Goal: Task Accomplishment & Management: Complete application form

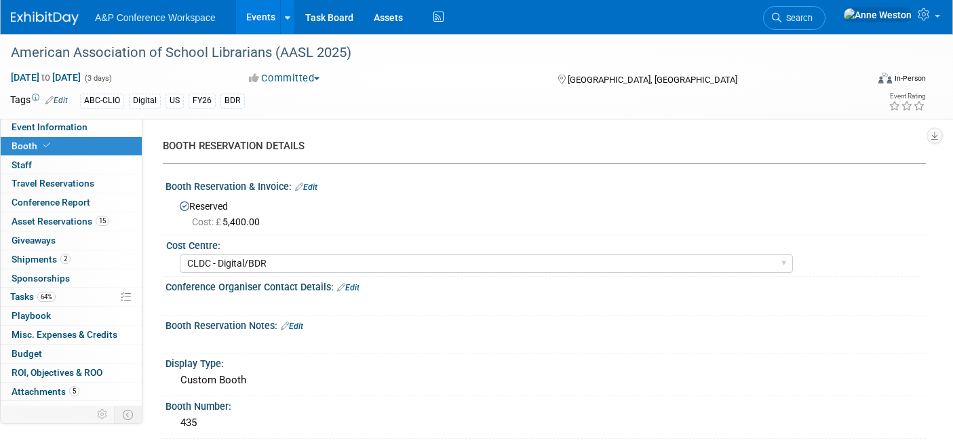
select select "CLDC - Digital/BDR"
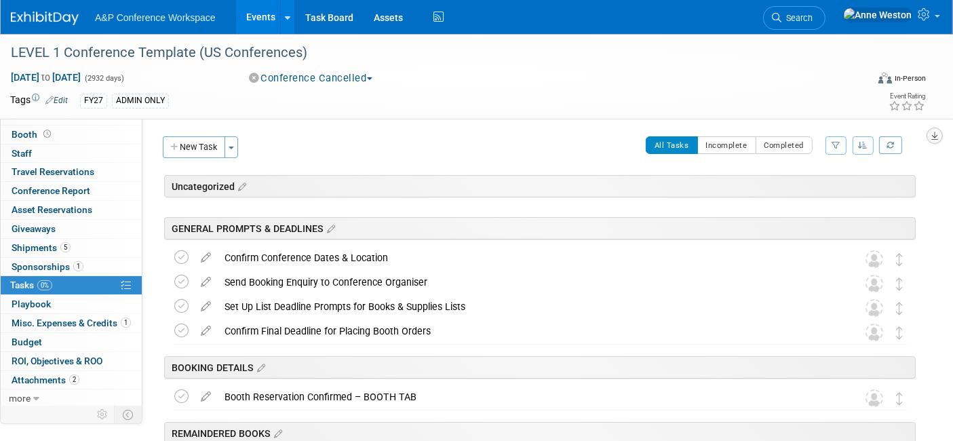
click at [933, 132] on icon "button" at bounding box center [934, 136] width 7 height 9
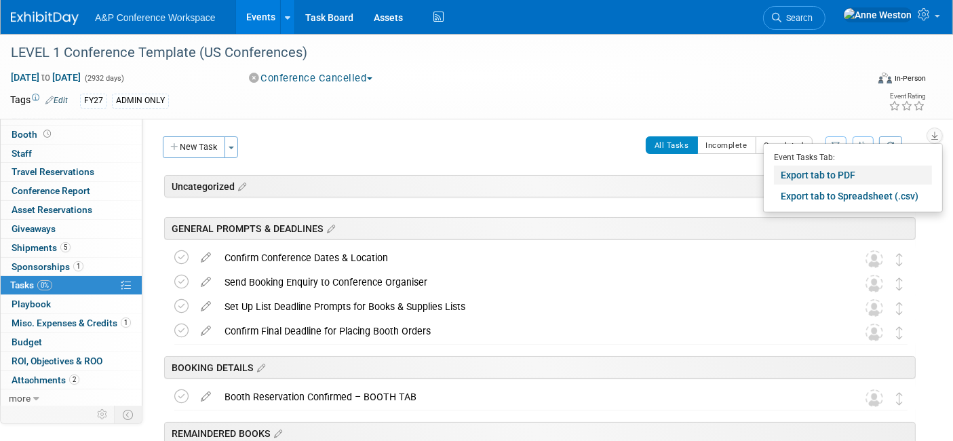
click at [806, 171] on link "Export tab to PDF" at bounding box center [853, 174] width 158 height 19
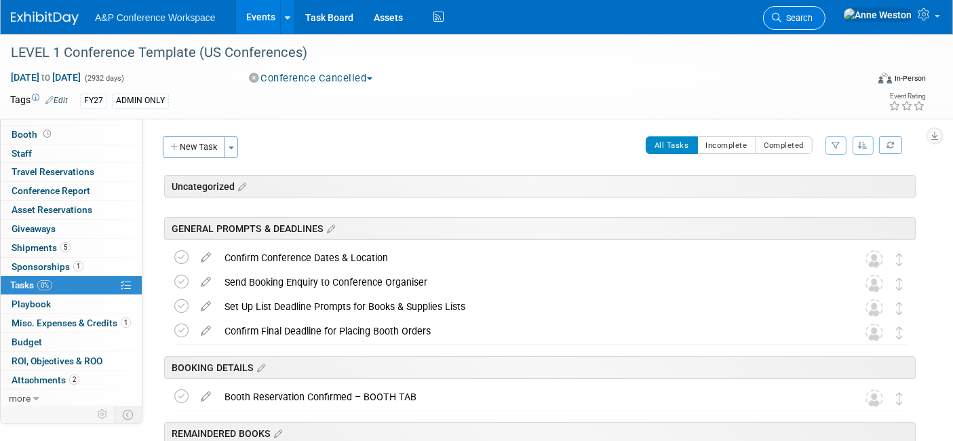
click at [825, 11] on link "Search" at bounding box center [794, 18] width 62 height 24
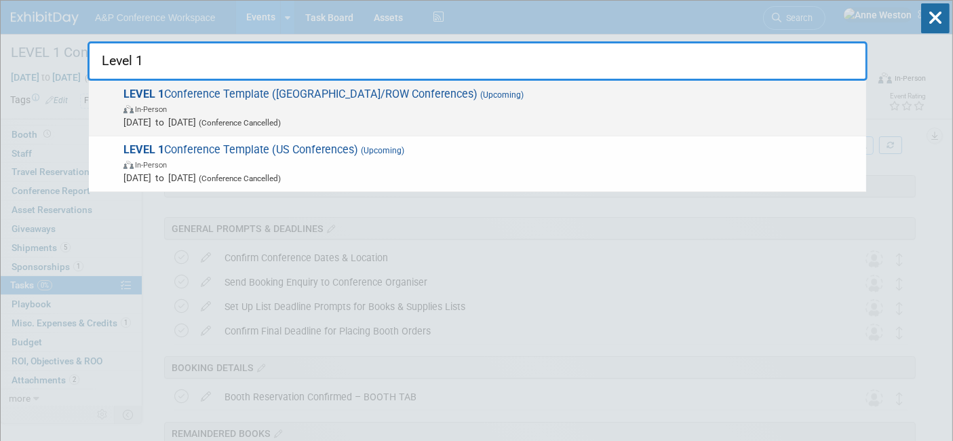
type input "Level 1"
click at [238, 96] on span "LEVEL 1 Conference Template (UK/ROW Conferences) (Upcoming) In-Person Oct 21, 2…" at bounding box center [489, 107] width 740 height 41
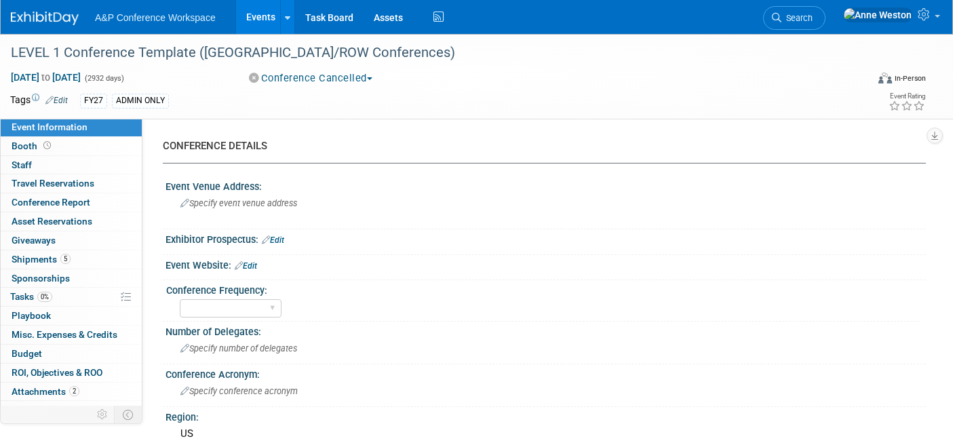
select select "Level 1"
select select "In-Person Booth"
click at [71, 292] on link "0% Tasks 0%" at bounding box center [71, 297] width 141 height 18
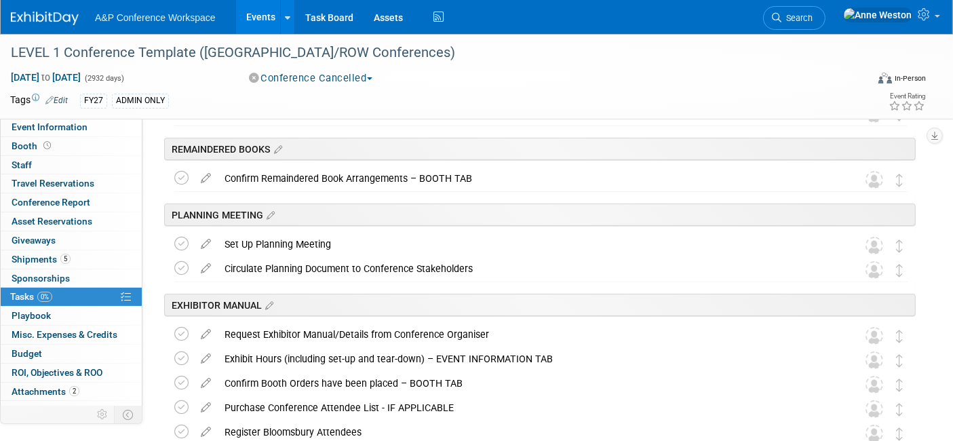
scroll to position [226, 0]
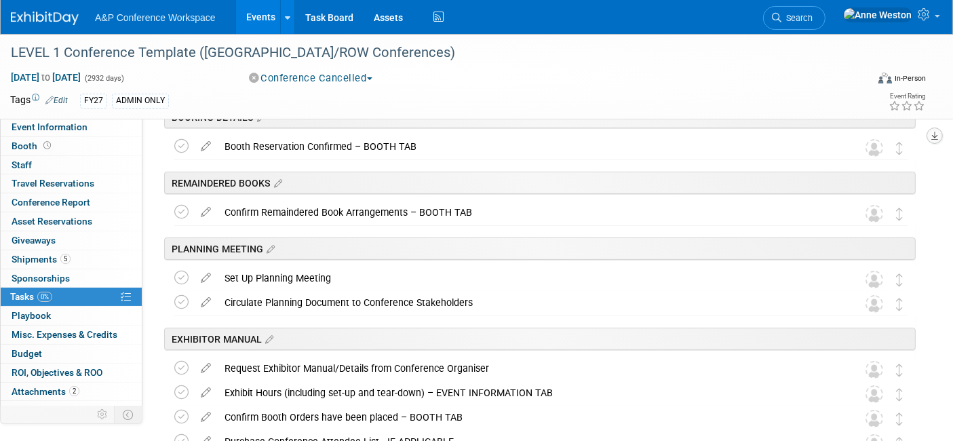
click at [936, 128] on button "button" at bounding box center [934, 136] width 16 height 16
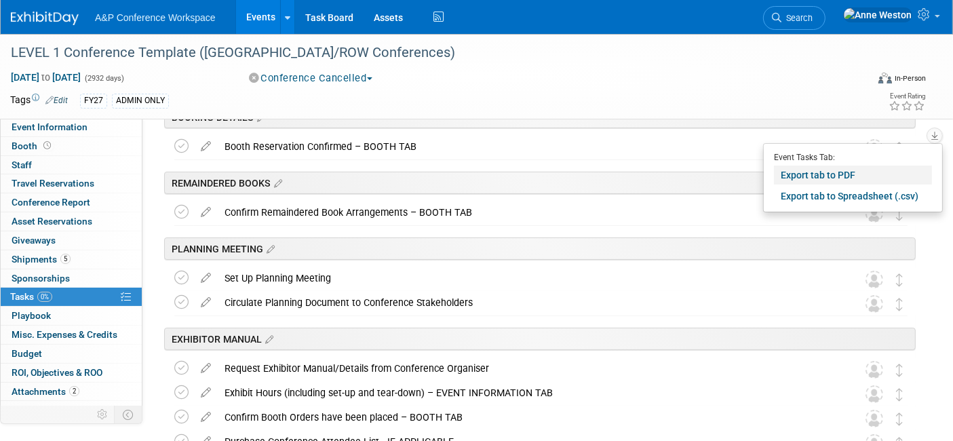
click at [842, 171] on link "Export tab to PDF" at bounding box center [853, 174] width 158 height 19
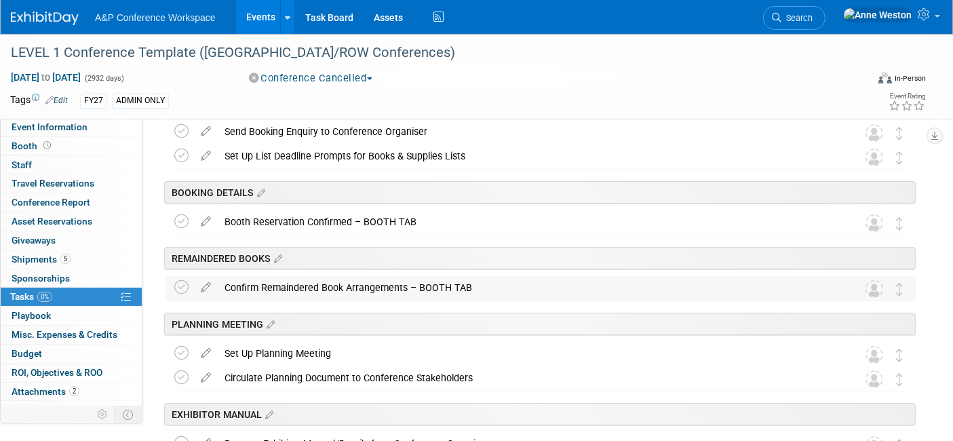
scroll to position [0, 0]
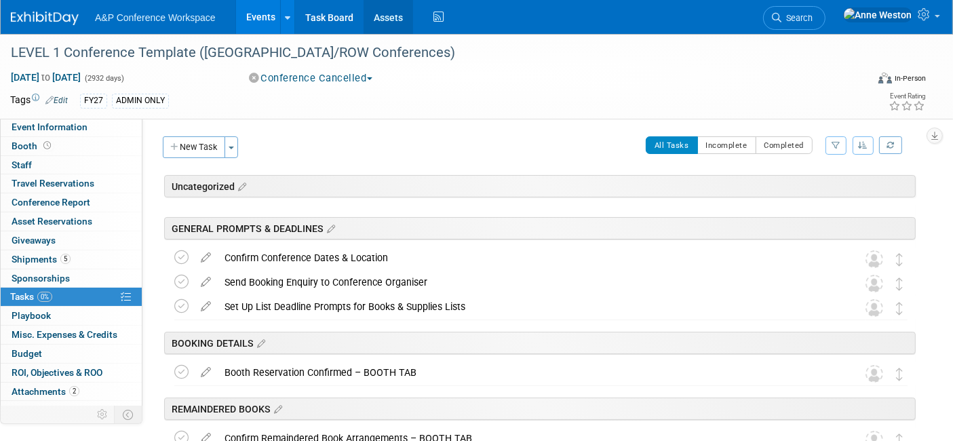
click at [387, 16] on link "Assets" at bounding box center [389, 17] width 50 height 34
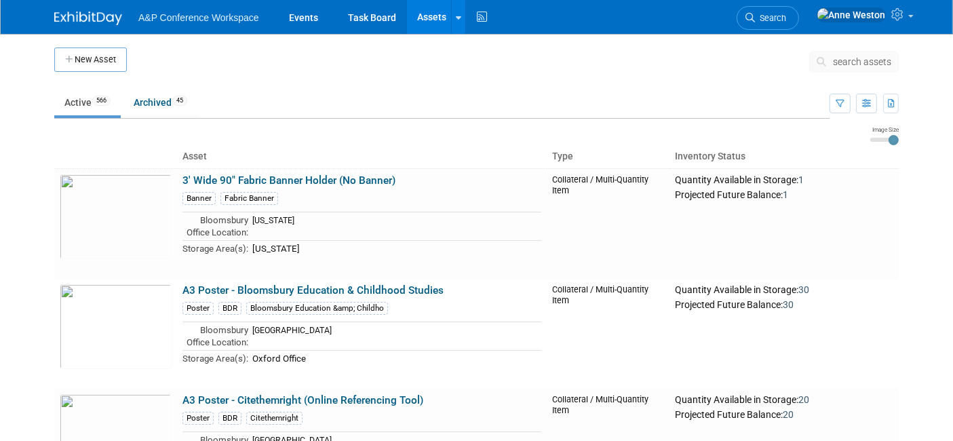
click at [849, 60] on span "search assets" at bounding box center [862, 61] width 58 height 11
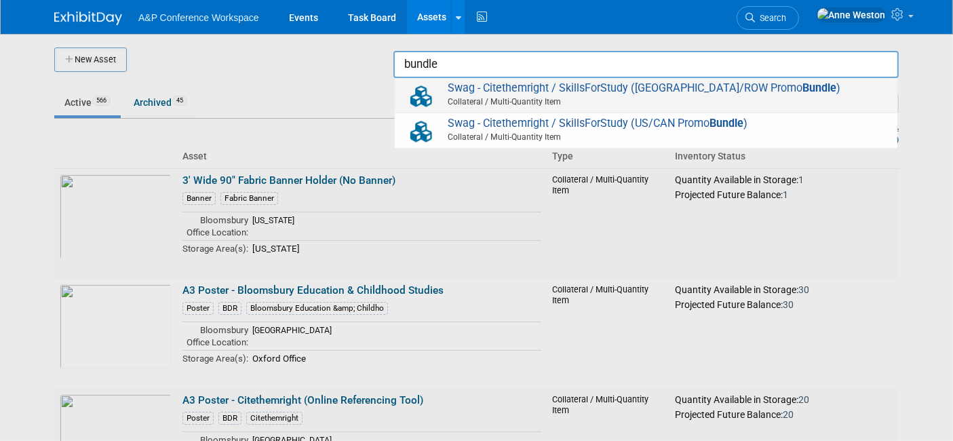
click at [509, 90] on span "Swag - Citethemright / SkillsForStudy (UK/ROW Promo Bundle ) Collateral / Multi…" at bounding box center [645, 95] width 489 height 28
type input "Swag - Citethemright / SkillsForStudy (UK/ROW Promo Bundle)"
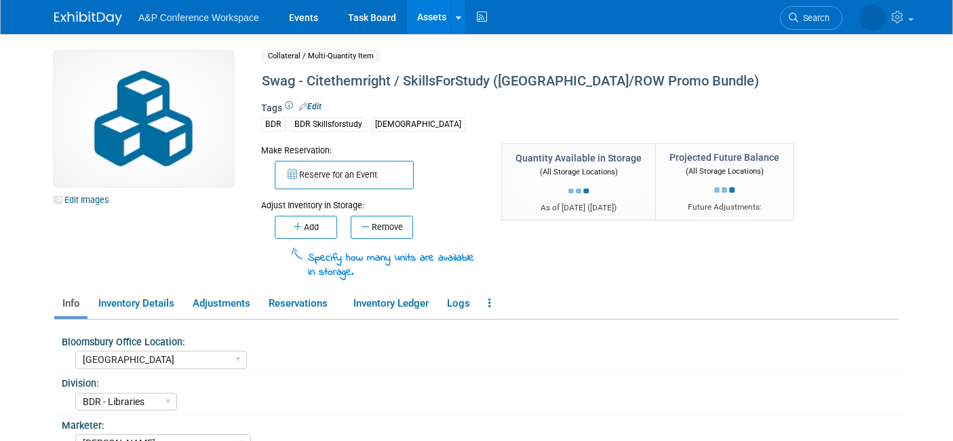
select select "[GEOGRAPHIC_DATA]"
select select "BDR - Libraries"
select select "[PERSON_NAME]"
click at [477, 302] on link "Logs" at bounding box center [458, 304] width 39 height 24
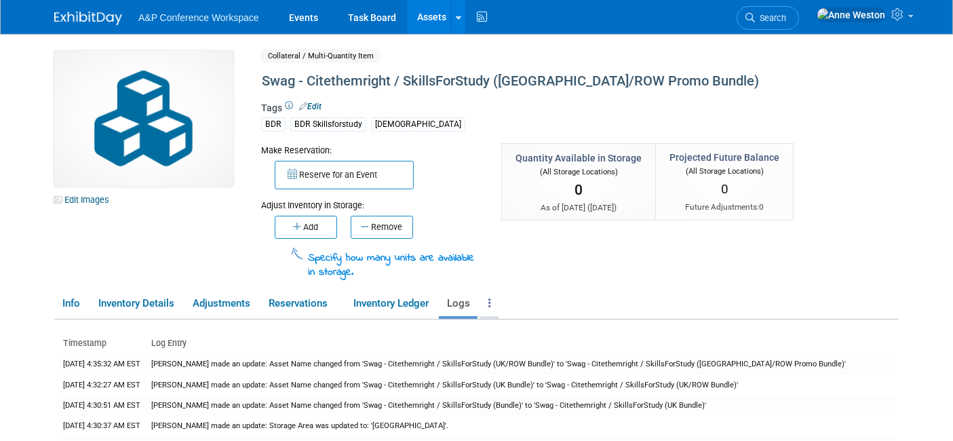
click at [490, 298] on icon at bounding box center [489, 303] width 3 height 10
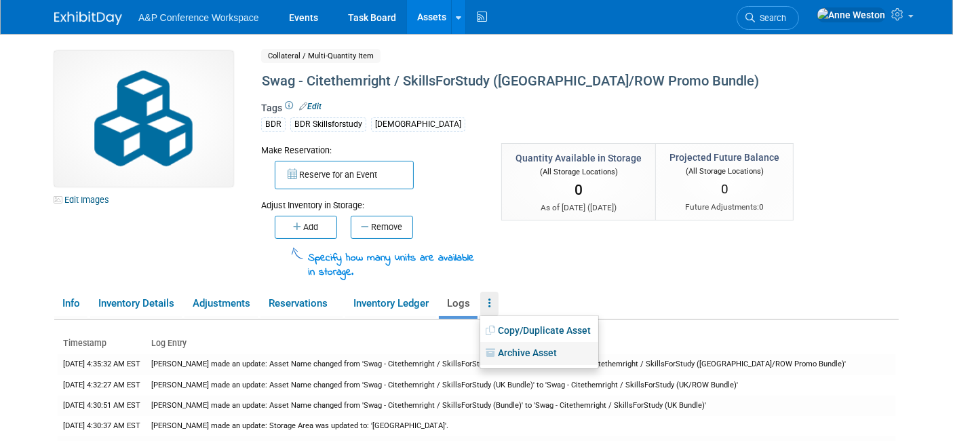
click at [509, 344] on link "Archive Asset" at bounding box center [539, 353] width 118 height 23
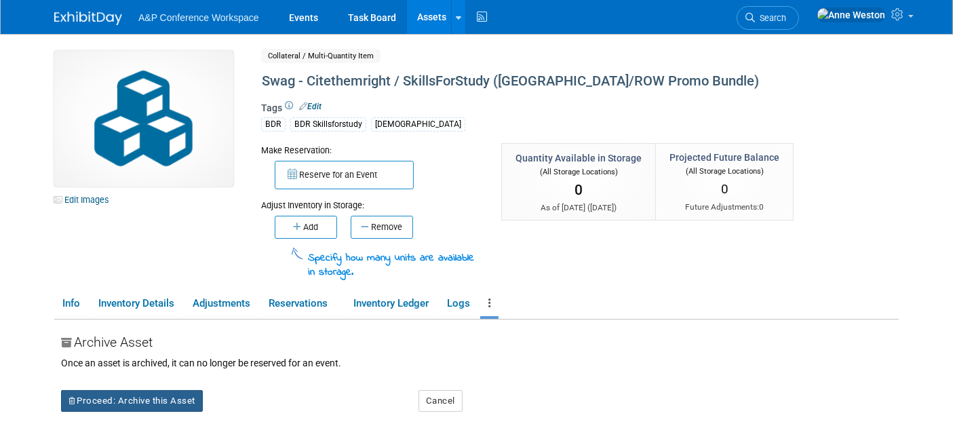
click at [172, 399] on button "Proceed: Archive this Asset" at bounding box center [132, 401] width 142 height 22
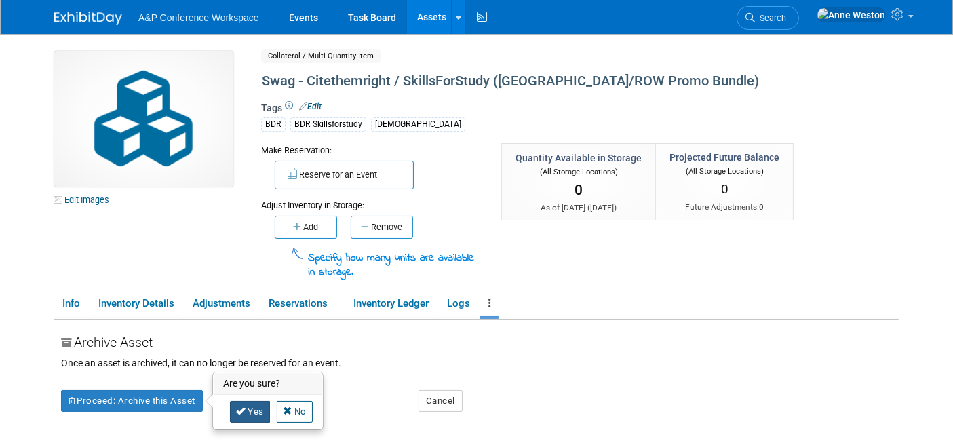
click at [241, 409] on icon at bounding box center [240, 410] width 9 height 9
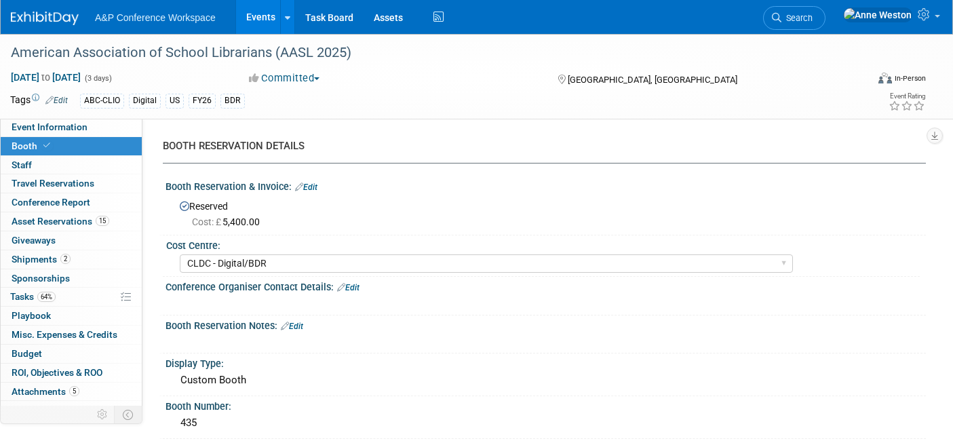
select select "CLDC - Digital/BDR"
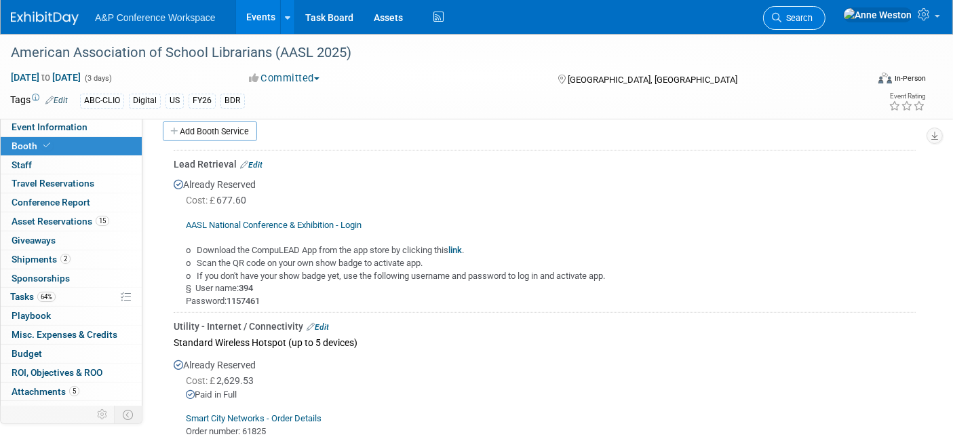
scroll to position [596, 0]
click at [812, 18] on span "Search" at bounding box center [796, 18] width 31 height 10
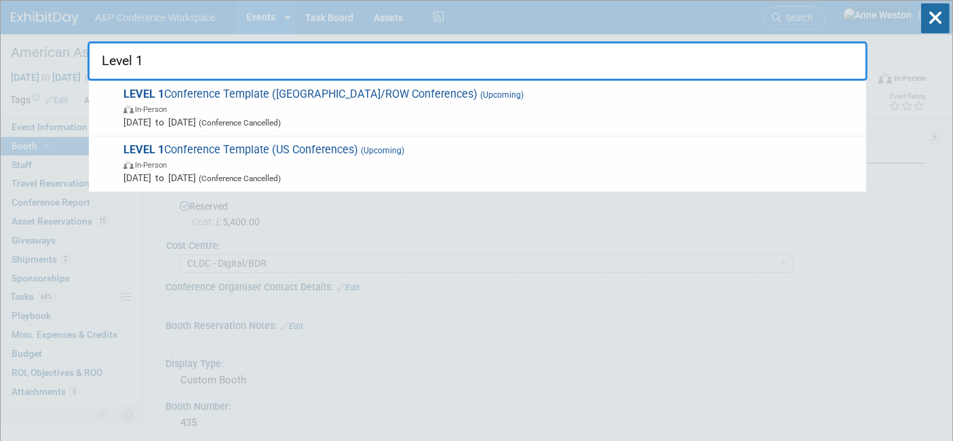
type input "Level 1"
click at [267, 100] on span "LEVEL 1 Conference Template (UK/ROW Conferences) (Upcoming) In-Person Oct 21, 2…" at bounding box center [489, 107] width 740 height 41
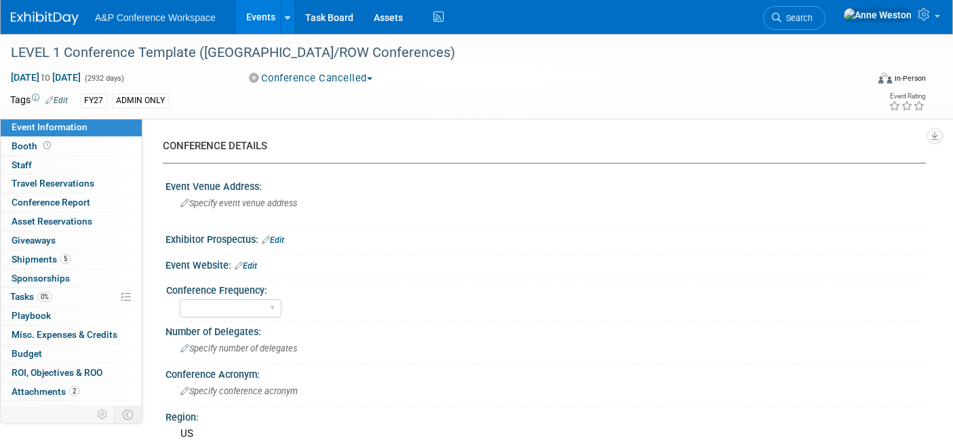
select select "Level 1"
select select "In-Person Booth"
click at [59, 299] on link "0% Tasks 0%" at bounding box center [71, 297] width 141 height 18
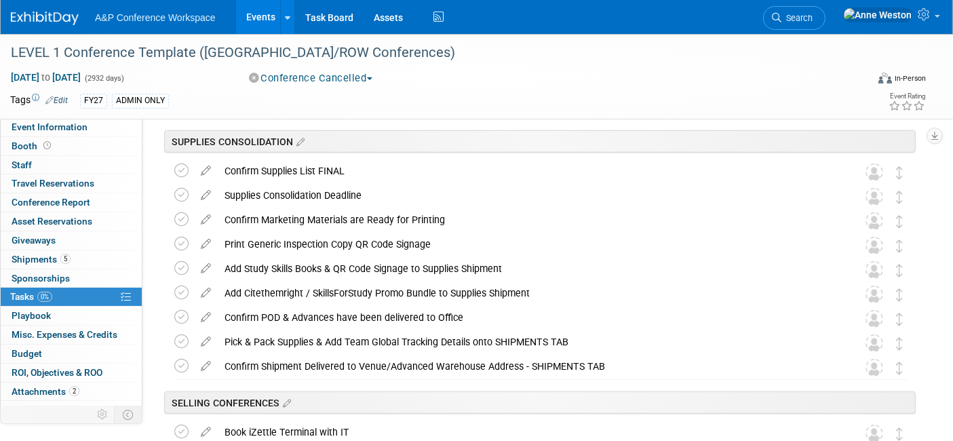
scroll to position [1280, 0]
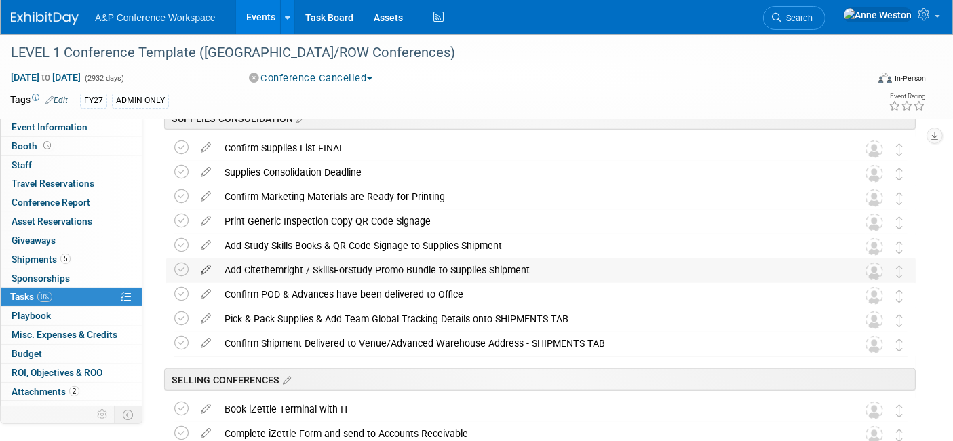
click at [209, 264] on icon at bounding box center [206, 266] width 24 height 17
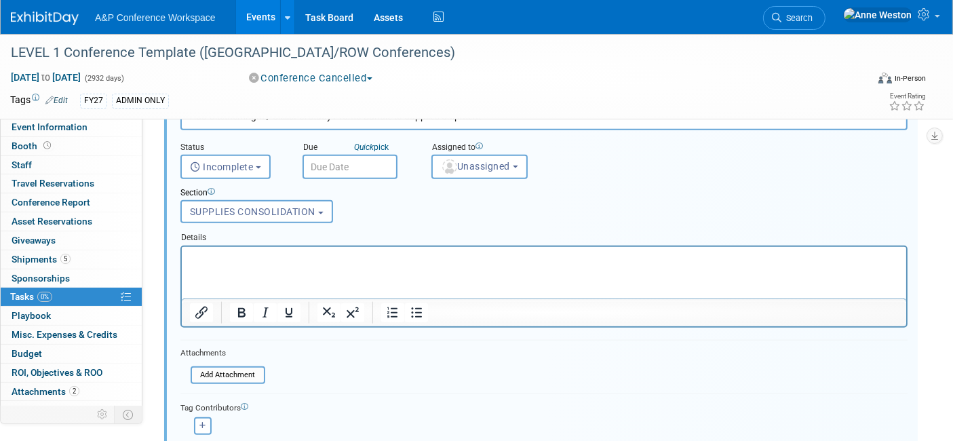
scroll to position [1641, 0]
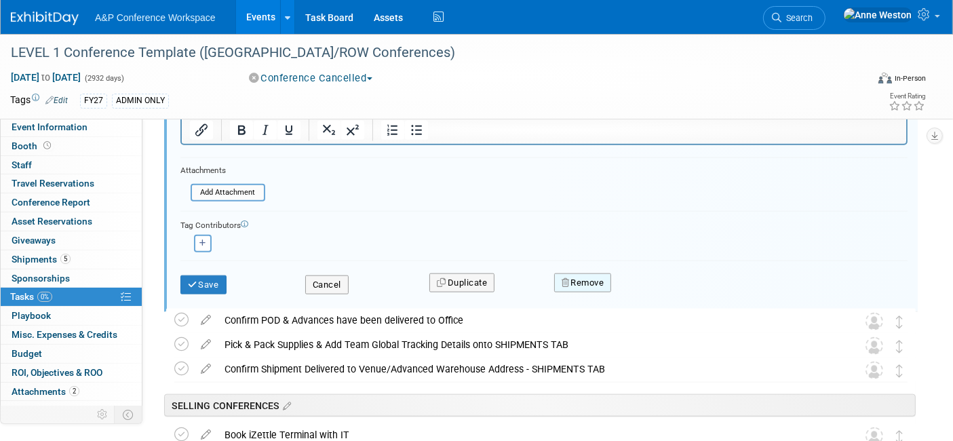
click at [583, 273] on button "Remove" at bounding box center [583, 282] width 58 height 19
click at [644, 292] on link "Yes" at bounding box center [658, 294] width 39 height 22
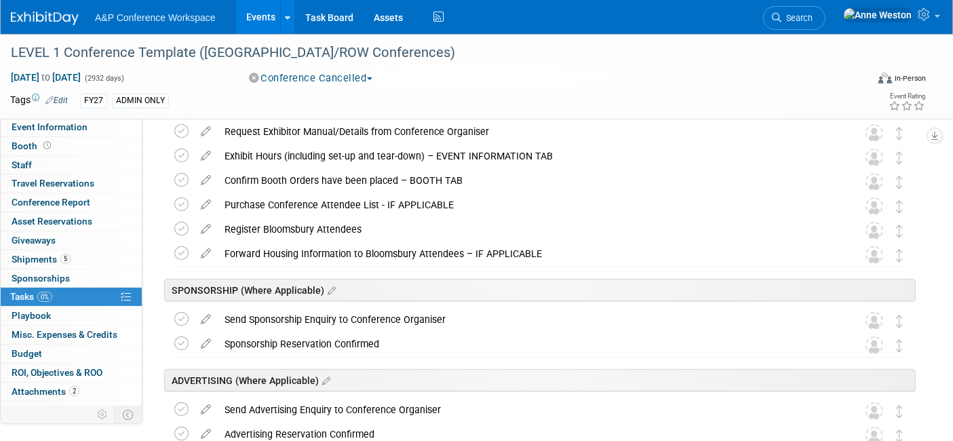
scroll to position [285, 0]
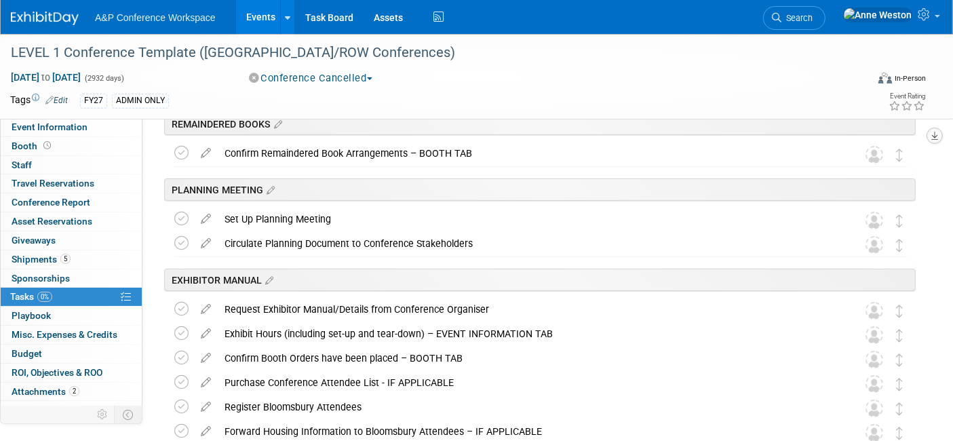
click at [935, 134] on icon "button" at bounding box center [934, 136] width 7 height 9
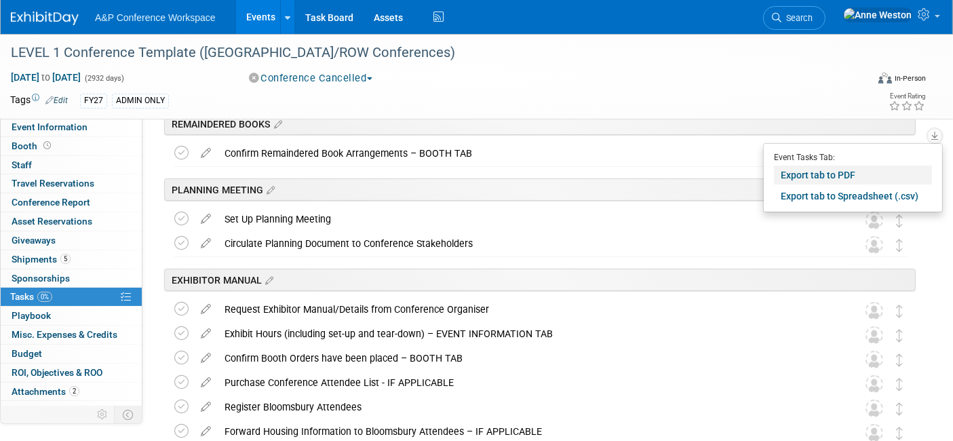
click at [815, 174] on link "Export tab to PDF" at bounding box center [853, 174] width 158 height 19
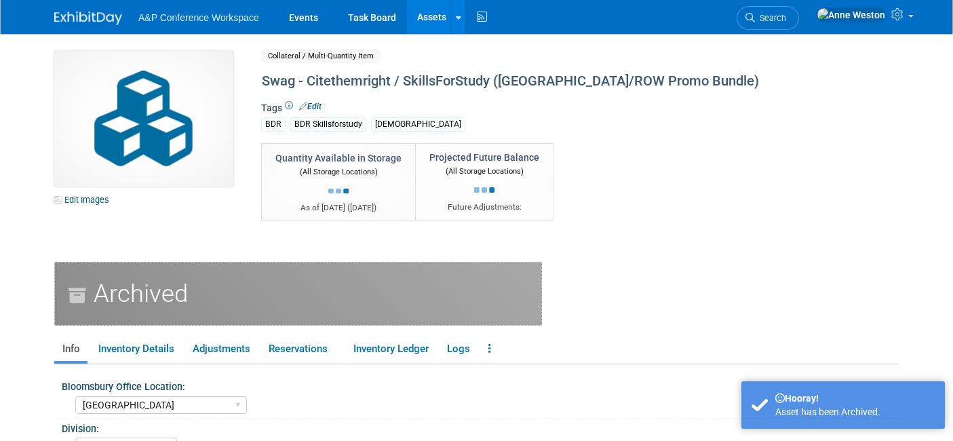
select select "[GEOGRAPHIC_DATA]"
select select "BDR - Libraries"
select select "[PERSON_NAME]"
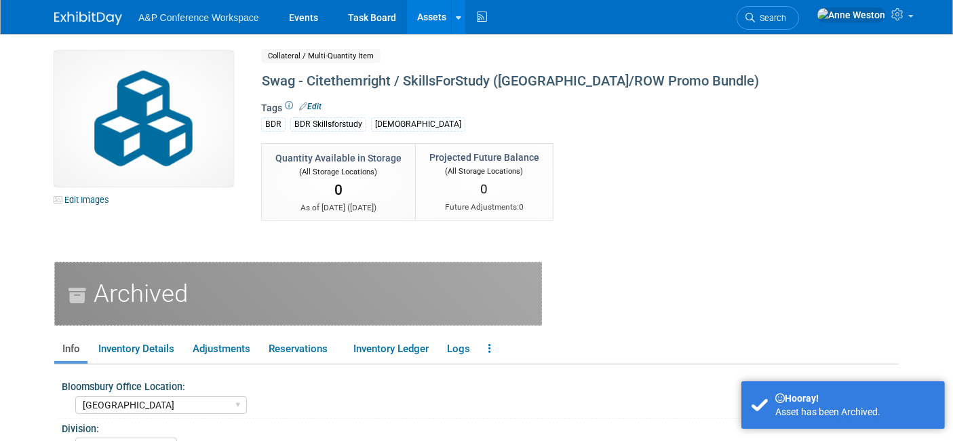
click at [418, 5] on link "Assets" at bounding box center [432, 17] width 50 height 34
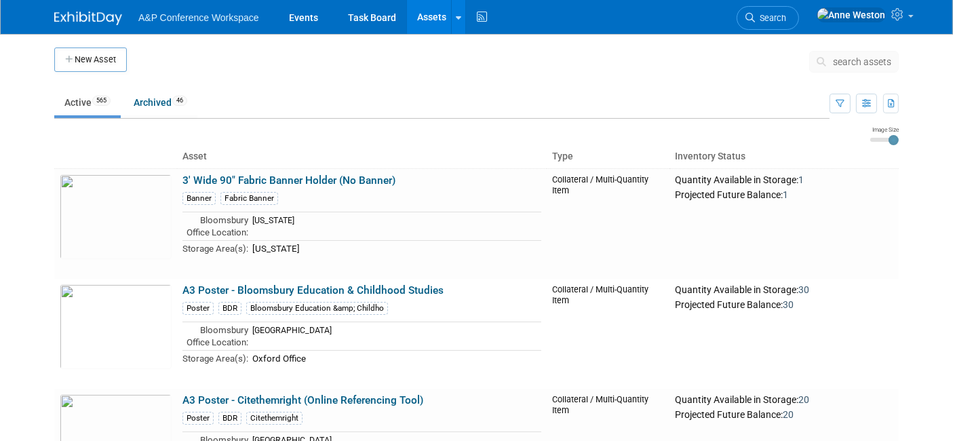
click at [839, 62] on span "search assets" at bounding box center [862, 61] width 58 height 11
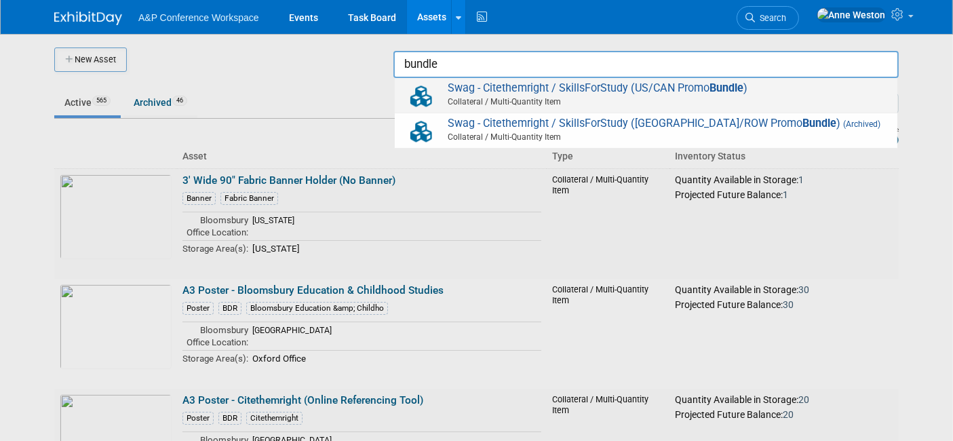
click at [563, 78] on div "Swag - Citethemright / SkillsForStudy (US/CAN Promo Bundle ) Collateral / Multi…" at bounding box center [646, 95] width 503 height 35
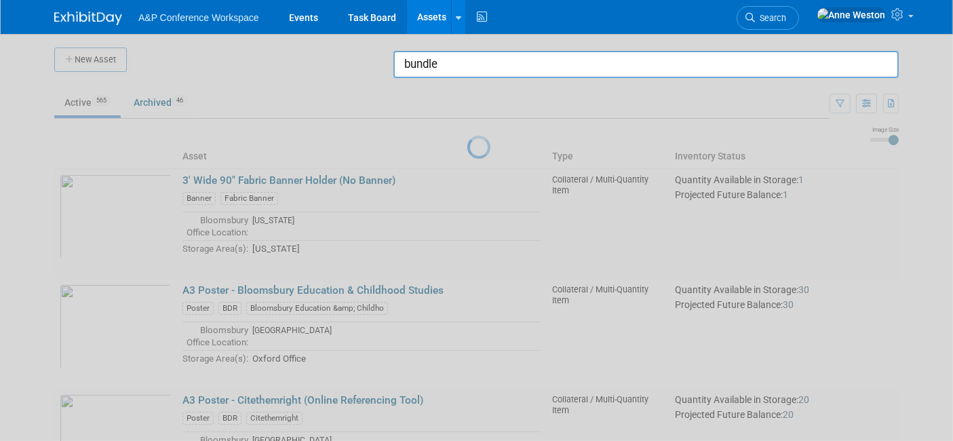
type input "Swag - Citethemright / SkillsForStudy (US/CAN Promo Bundle)"
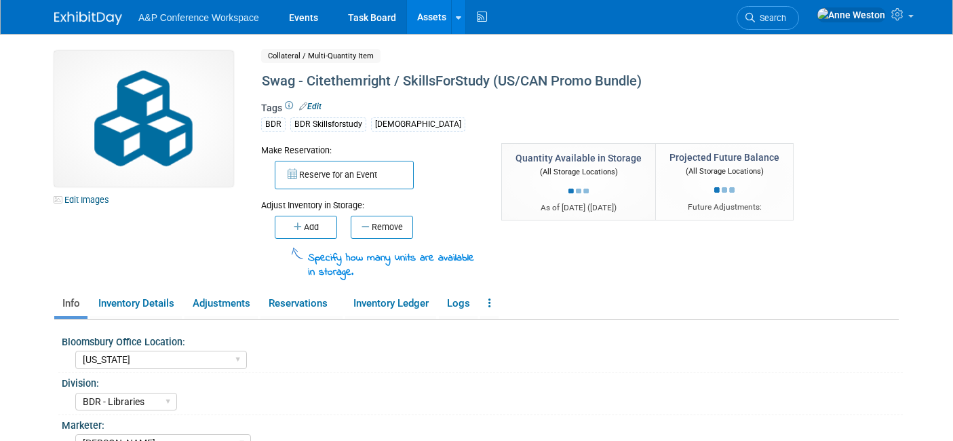
select select "[US_STATE]"
select select "BDR - Libraries"
select select "[PERSON_NAME]"
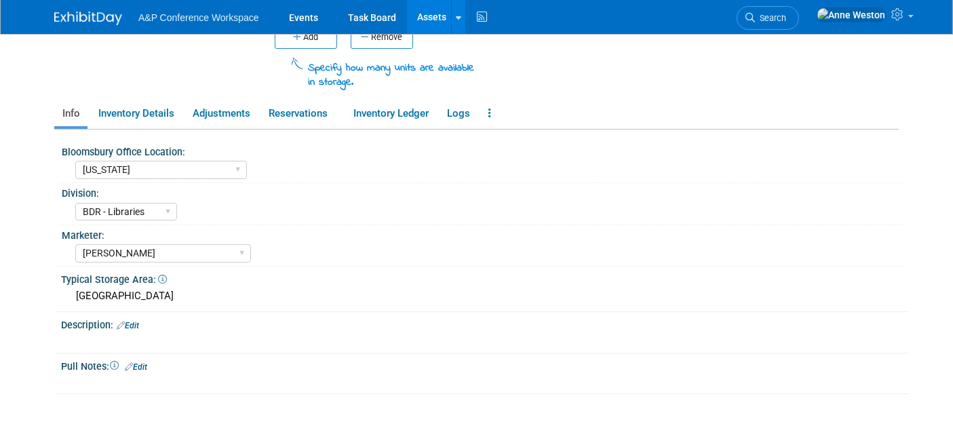
scroll to position [226, 0]
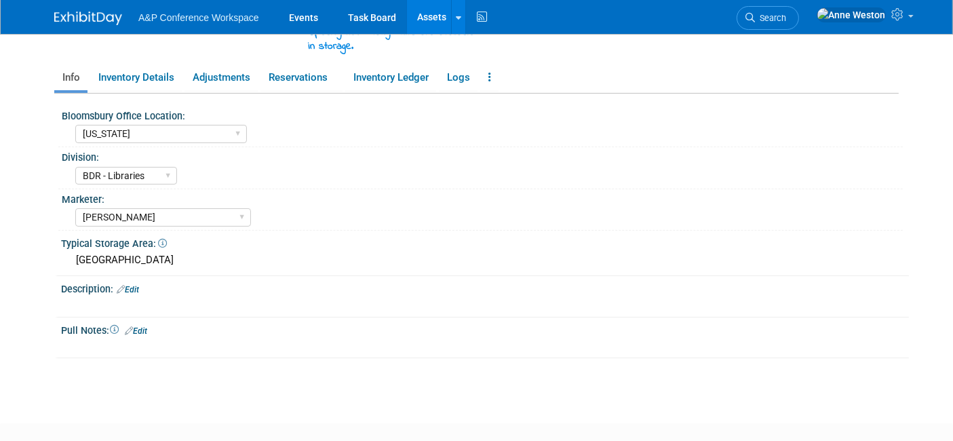
click at [135, 285] on link "Edit" at bounding box center [128, 289] width 22 height 9
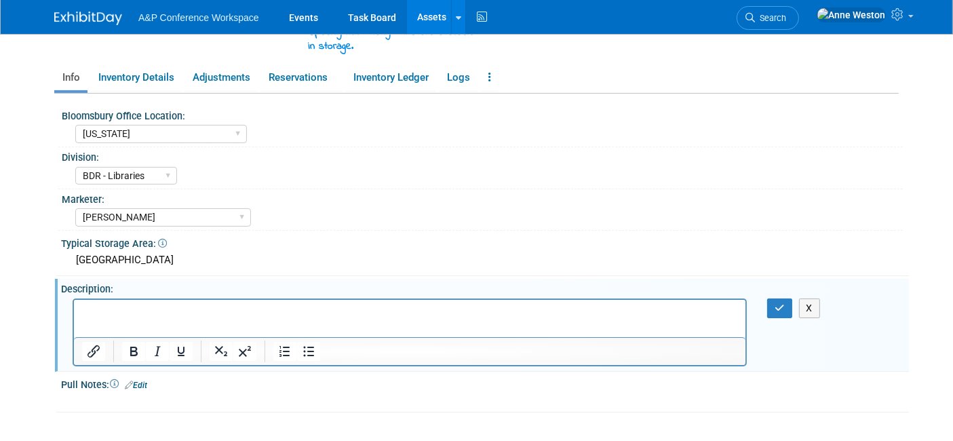
scroll to position [0, 0]
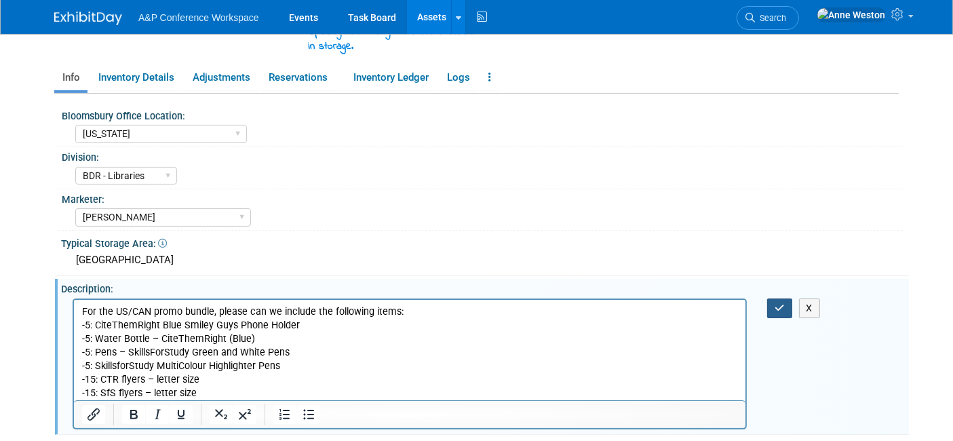
click at [777, 303] on icon "button" at bounding box center [780, 307] width 10 height 9
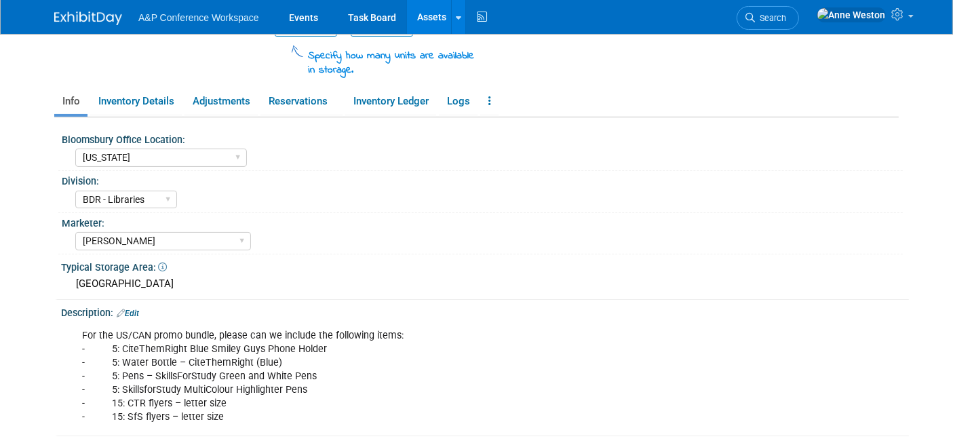
scroll to position [242, 0]
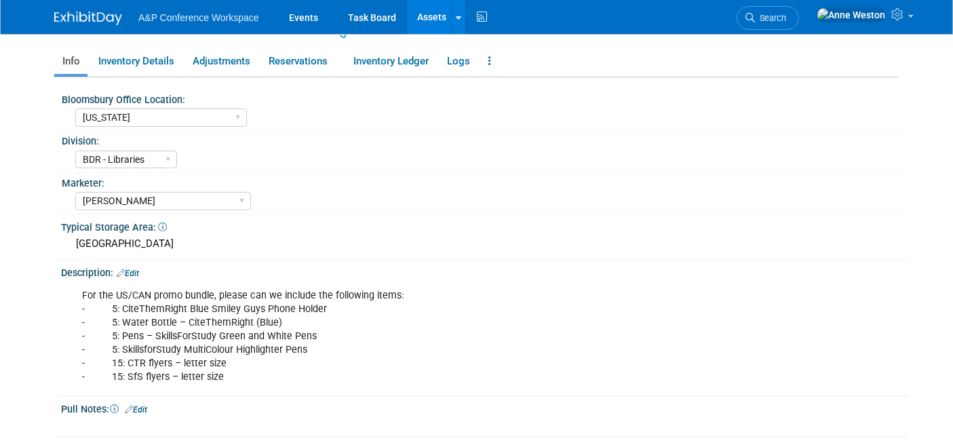
click at [138, 262] on div "Description: Edit" at bounding box center [485, 271] width 848 height 18
click at [134, 262] on div "Description: Edit" at bounding box center [485, 271] width 848 height 18
click at [137, 269] on link "Edit" at bounding box center [128, 273] width 22 height 9
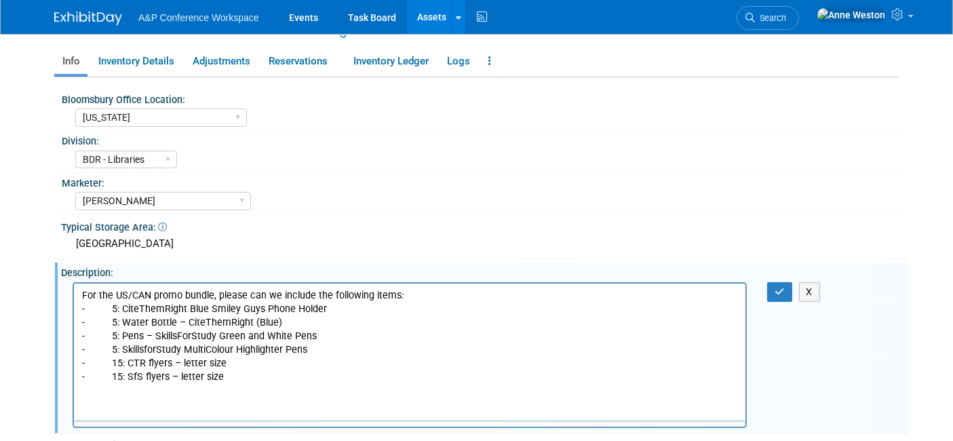
scroll to position [0, 0]
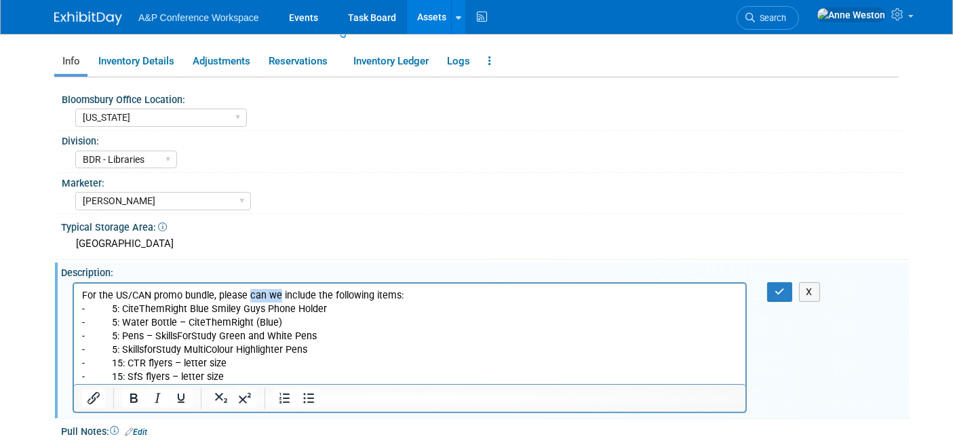
drag, startPoint x: 277, startPoint y: 292, endPoint x: 246, endPoint y: 296, distance: 31.4
click at [246, 296] on p "For the US/CAN promo bundle, please can we include the following items: - 5: Ci…" at bounding box center [409, 336] width 656 height 96
click at [778, 290] on icon "button" at bounding box center [780, 291] width 10 height 9
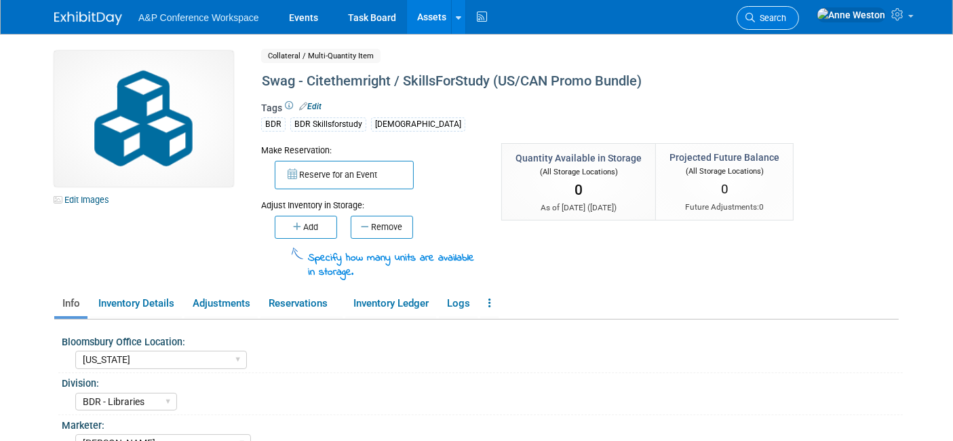
click at [786, 15] on span "Search" at bounding box center [770, 18] width 31 height 10
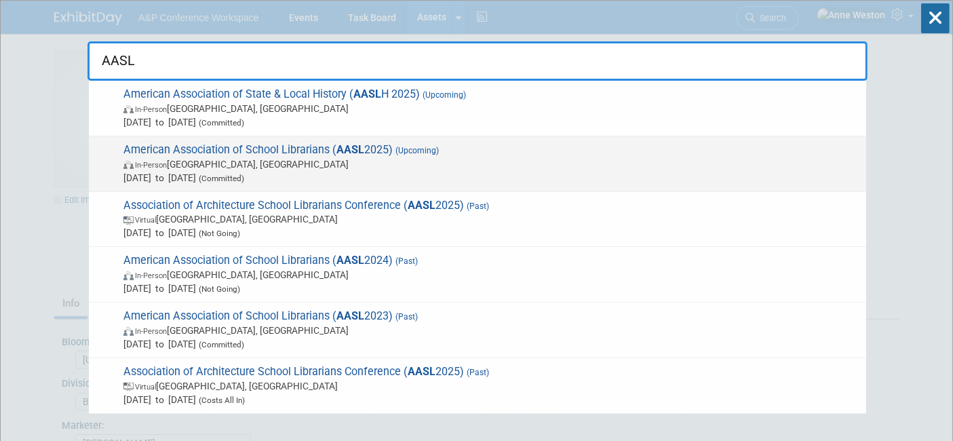
type input "AASL"
click at [149, 145] on span "American Association of School Librarians ( AASL 2025) (Upcoming) In-Person [GE…" at bounding box center [489, 163] width 740 height 41
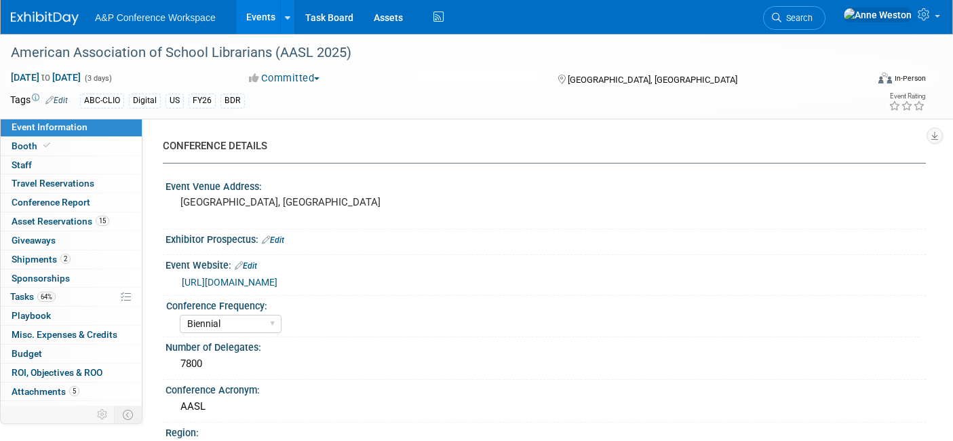
select select "Biennial"
select select "Level 1"
select select "In-Person Booth"
select select "Schools"
select select "Bloomsbury Digital Resources"
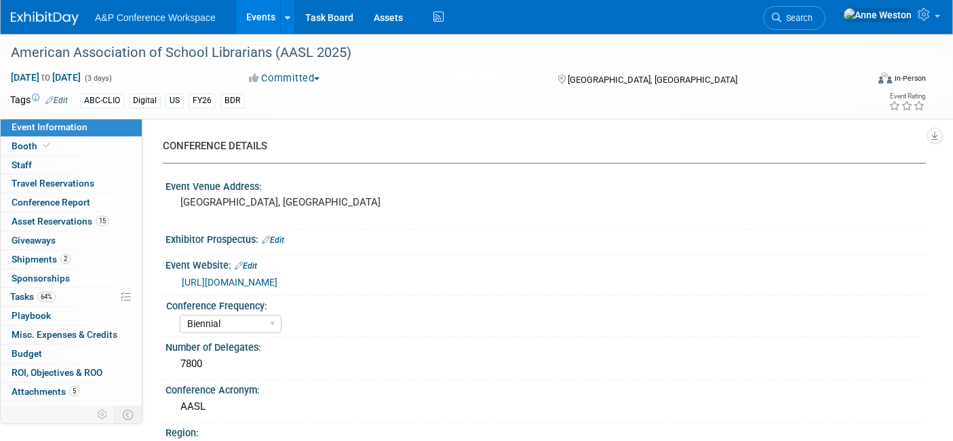
select select "[PERSON_NAME]"
select select "BDR Product Awareness and Trial Generation​"
click at [65, 298] on link "64% Tasks 64%" at bounding box center [71, 297] width 141 height 18
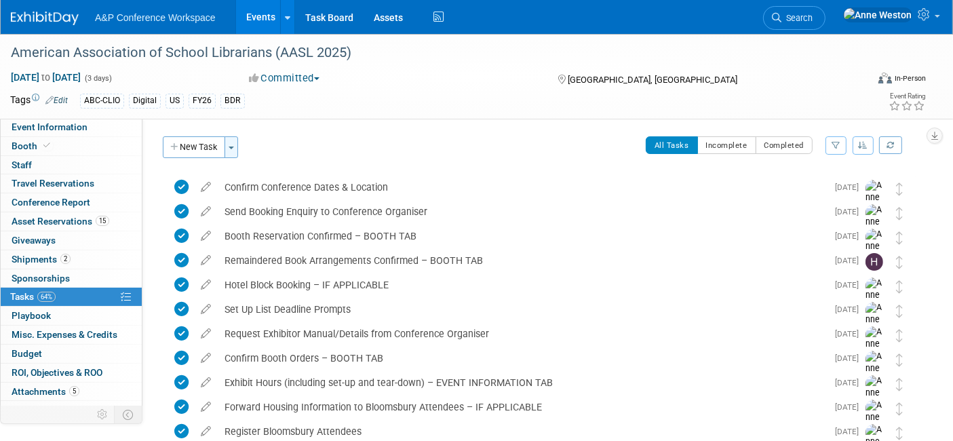
click at [231, 138] on button "Toggle Dropdown" at bounding box center [231, 147] width 14 height 22
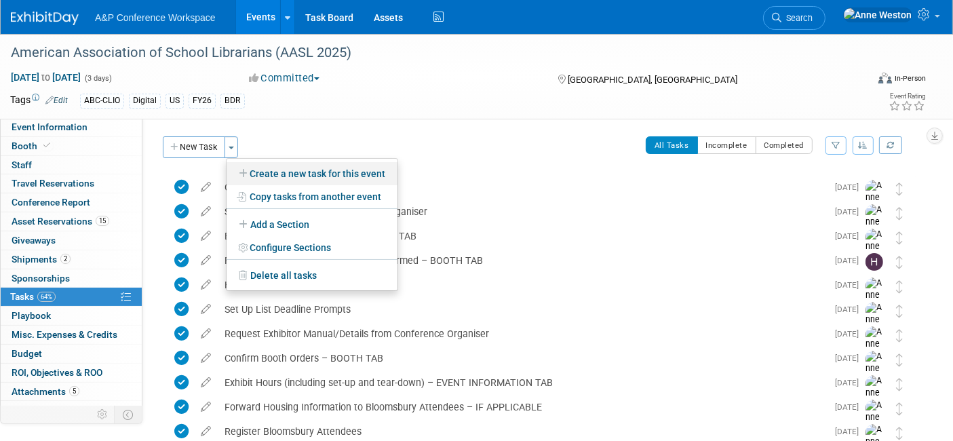
click at [298, 170] on link "Create a new task for this event" at bounding box center [312, 173] width 171 height 23
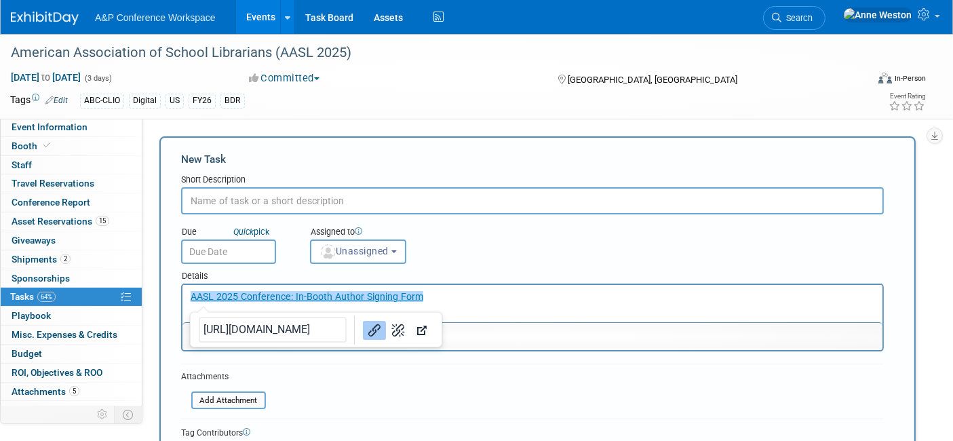
click at [226, 200] on input "text" at bounding box center [532, 200] width 703 height 27
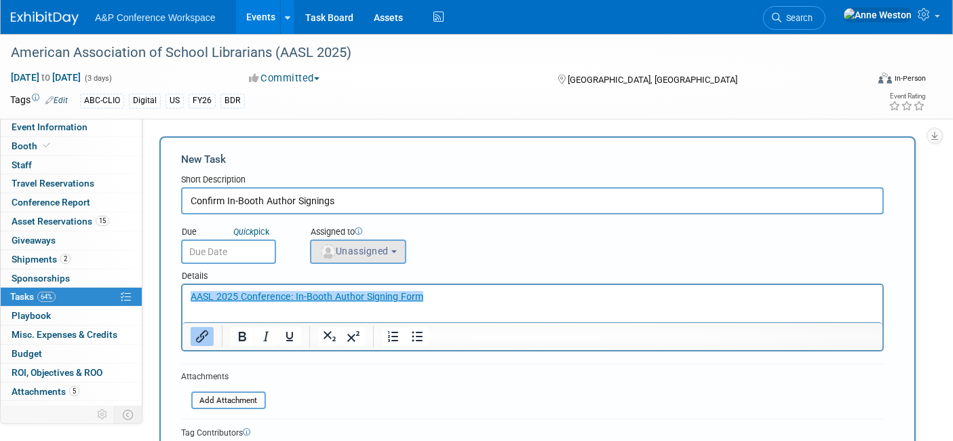
type input "Confirm In-Booth Author Signings"
click at [347, 246] on span "Unassigned" at bounding box center [353, 251] width 69 height 11
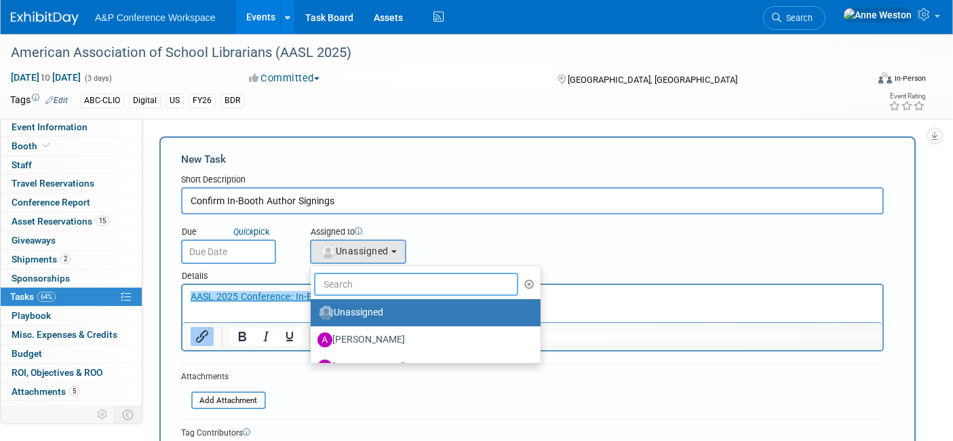
click at [350, 283] on input "text" at bounding box center [416, 284] width 204 height 23
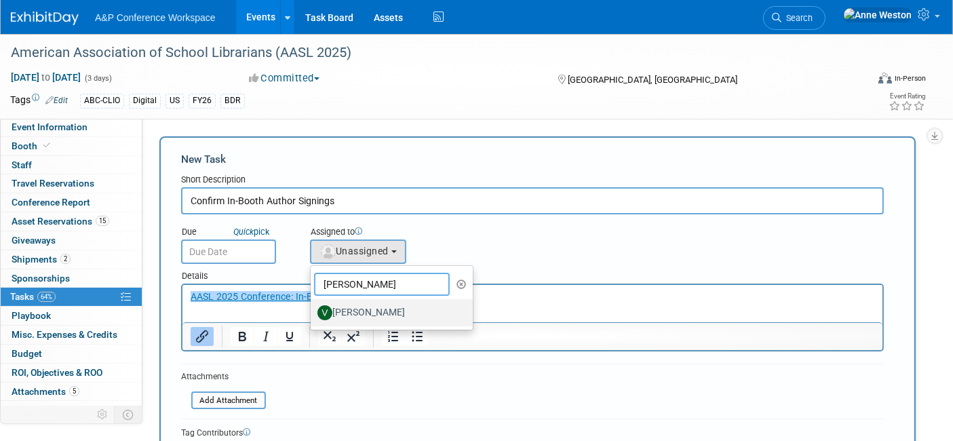
type input "[PERSON_NAME]"
click at [365, 309] on label "[PERSON_NAME]" at bounding box center [388, 313] width 142 height 22
click at [313, 309] on input "[PERSON_NAME]" at bounding box center [308, 311] width 9 height 9
select select "9d60ea01-873e-456d-8d45-f1e7c0942cd5"
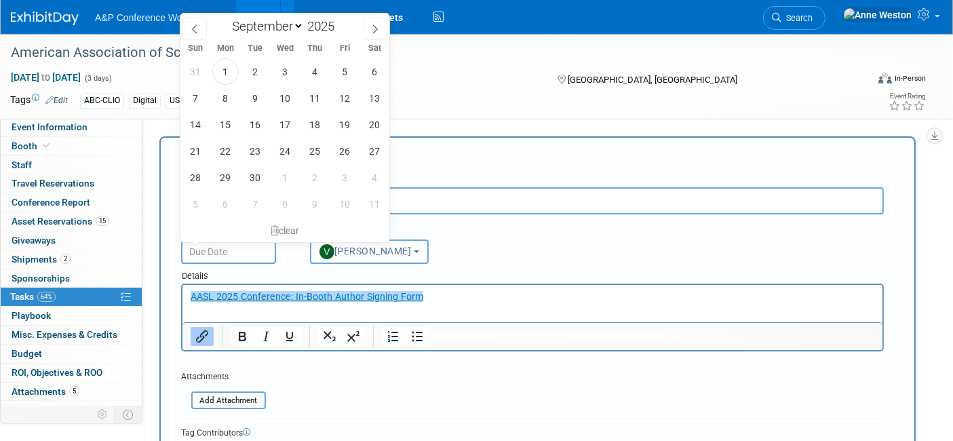
click at [205, 248] on input "text" at bounding box center [228, 251] width 95 height 24
click at [342, 98] on span "12" at bounding box center [345, 98] width 26 height 26
type input "[DATE]"
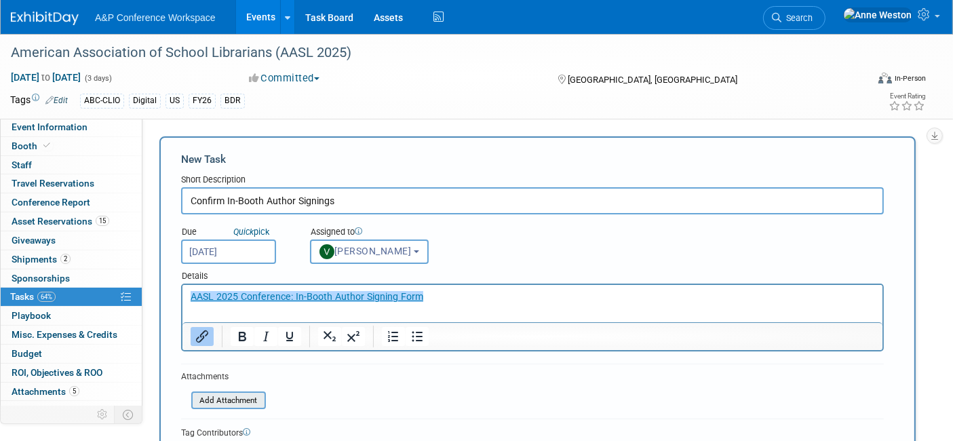
scroll to position [75, 0]
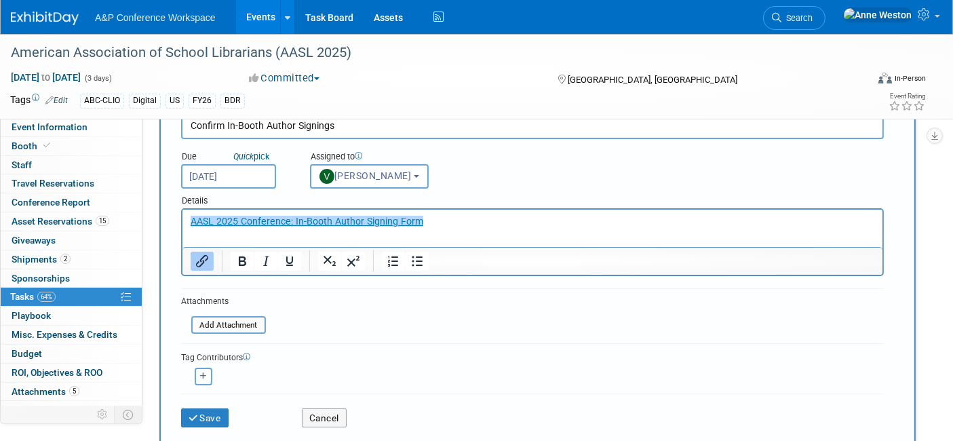
click at [201, 374] on icon "button" at bounding box center [203, 375] width 7 height 7
select select
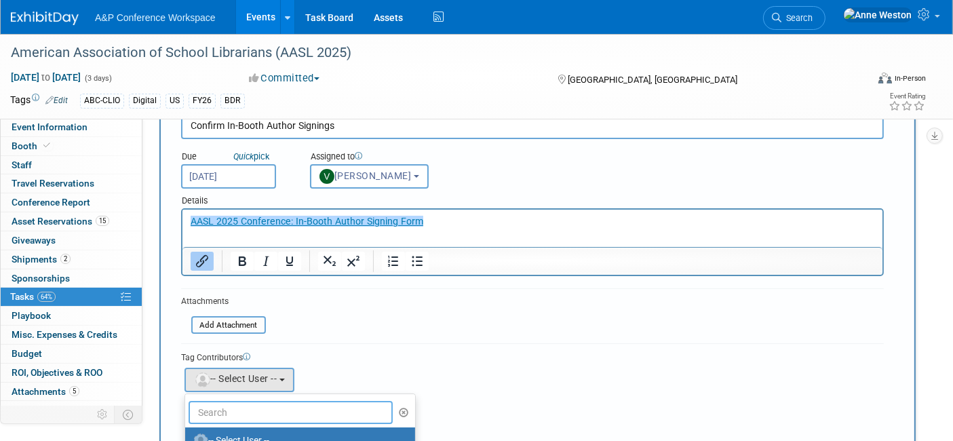
click at [240, 413] on input "text" at bounding box center [291, 412] width 204 height 23
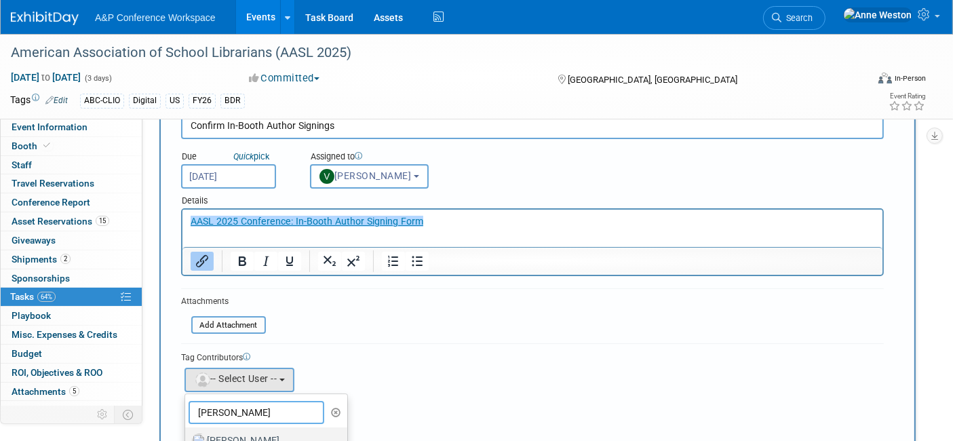
type input "[PERSON_NAME]"
click at [233, 430] on label "[PERSON_NAME]" at bounding box center [263, 441] width 142 height 22
click at [187, 435] on input "[PERSON_NAME]" at bounding box center [182, 439] width 9 height 9
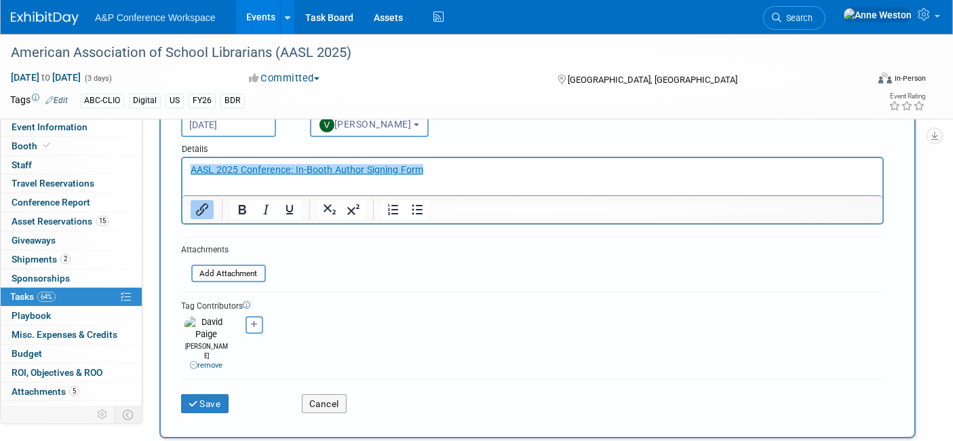
scroll to position [151, 0]
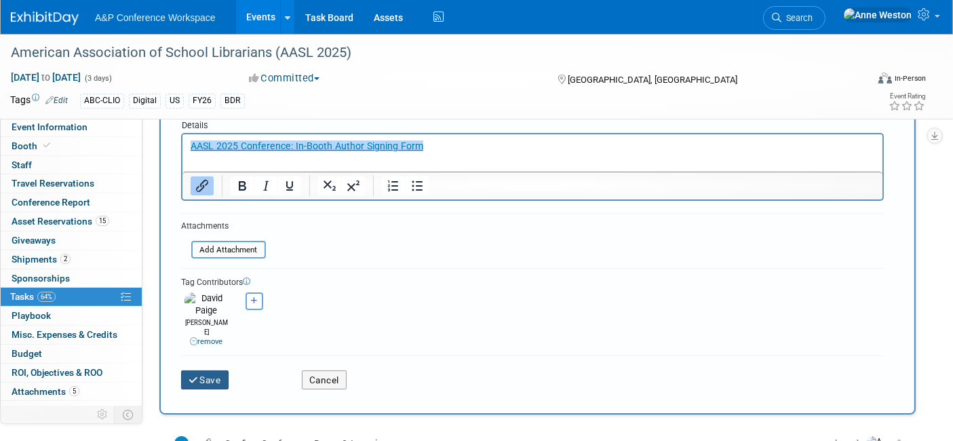
click at [211, 370] on button "Save" at bounding box center [204, 379] width 47 height 19
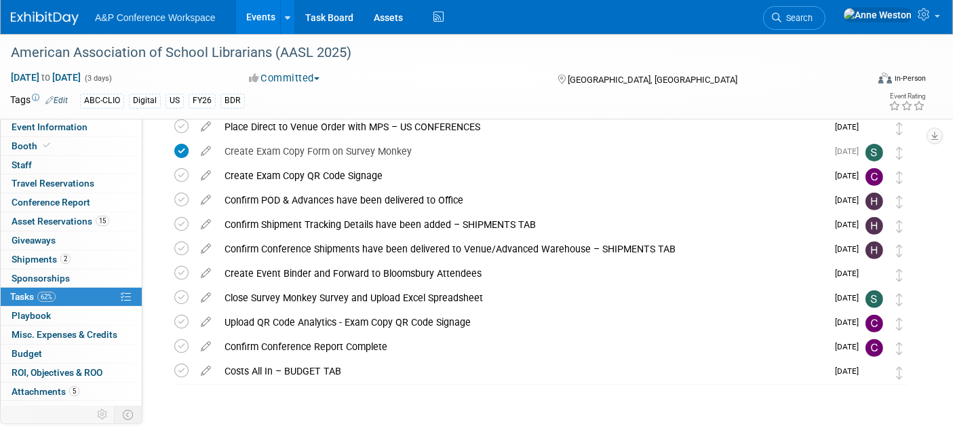
scroll to position [525, 0]
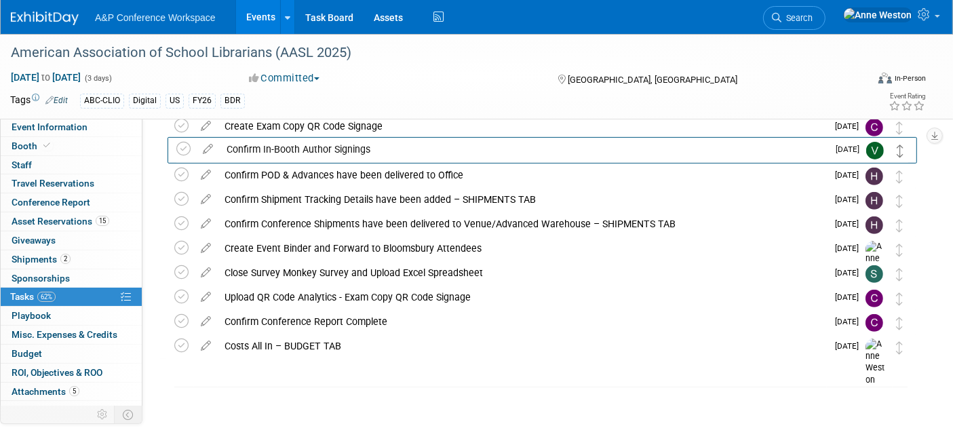
drag, startPoint x: 901, startPoint y: 188, endPoint x: 902, endPoint y: 153, distance: 34.6
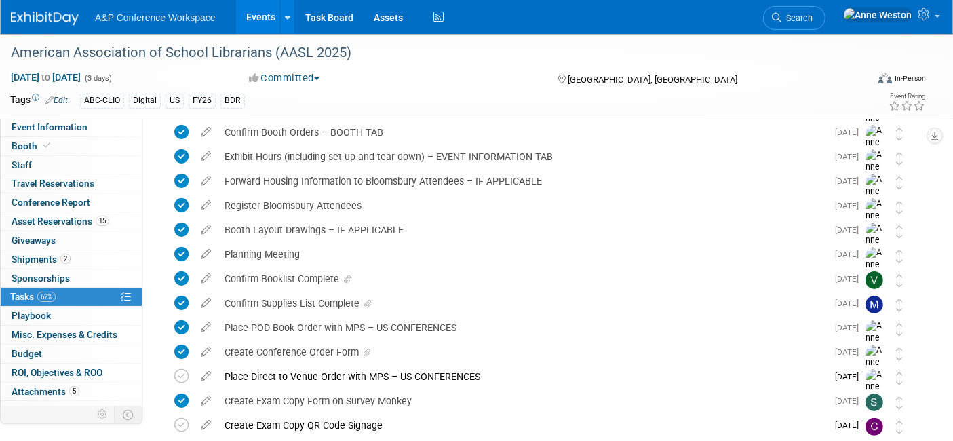
scroll to position [0, 0]
